Goal: Book appointment/travel/reservation

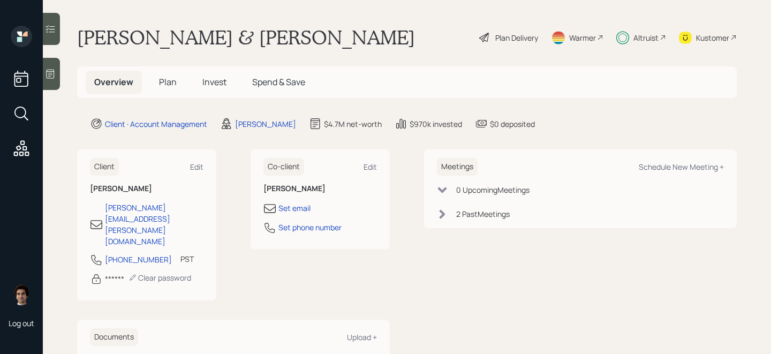
click at [183, 94] on div "Overview Plan Invest Spend & Save" at bounding box center [407, 82] width 660 height 32
click at [672, 170] on div "Schedule New Meeting +" at bounding box center [681, 167] width 85 height 10
select select "59554aeb-d739-4552-90b9-0d27d70b4bf7"
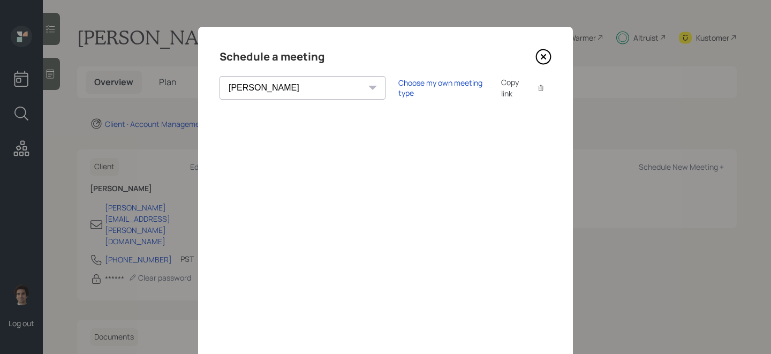
click at [501, 93] on div "Copy link" at bounding box center [513, 88] width 25 height 22
